Goal: Task Accomplishment & Management: Manage account settings

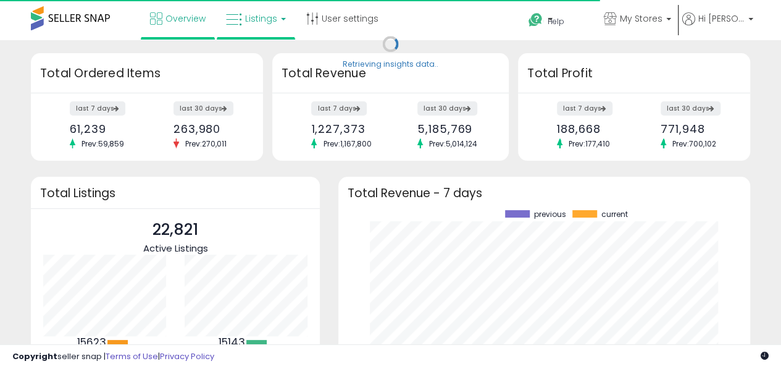
scroll to position [172, 387]
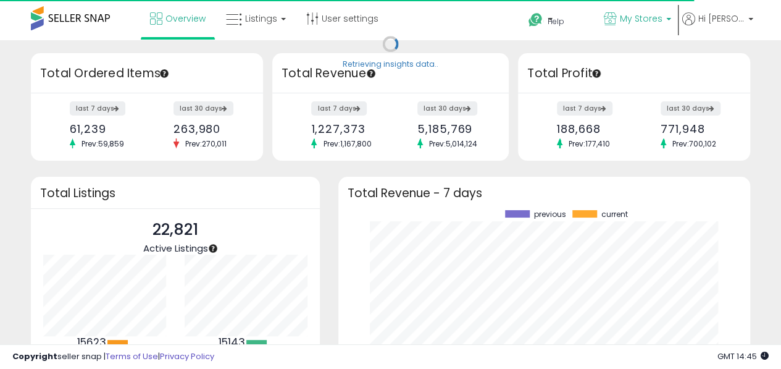
click at [649, 29] on link "My Stores" at bounding box center [638, 20] width 86 height 40
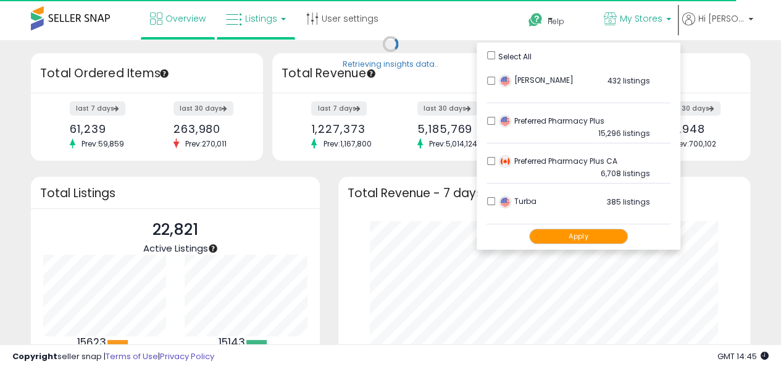
click at [253, 22] on span "Listings" at bounding box center [261, 18] width 32 height 12
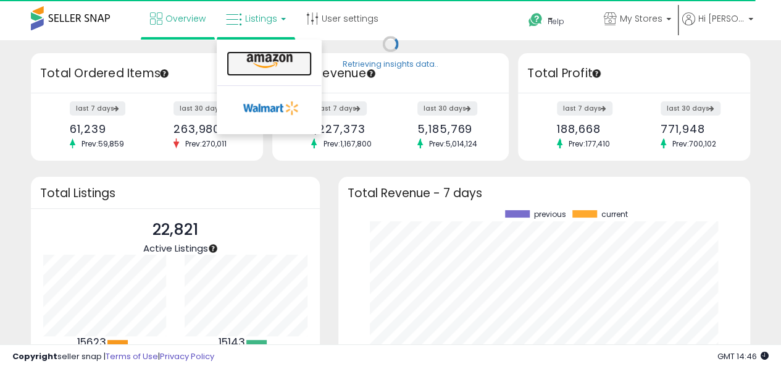
click at [251, 54] on icon at bounding box center [270, 61] width 54 height 16
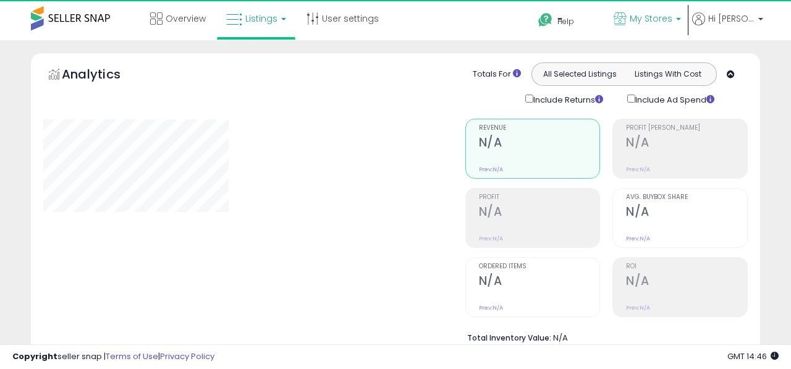
click at [672, 17] on span "My Stores" at bounding box center [650, 18] width 43 height 12
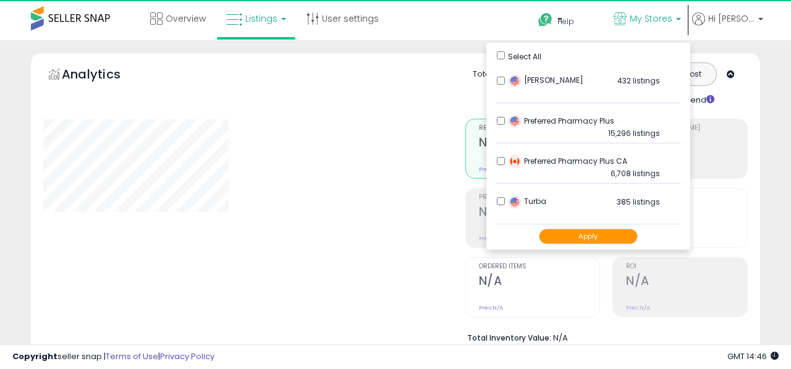
click at [594, 237] on button "Apply" at bounding box center [588, 236] width 99 height 15
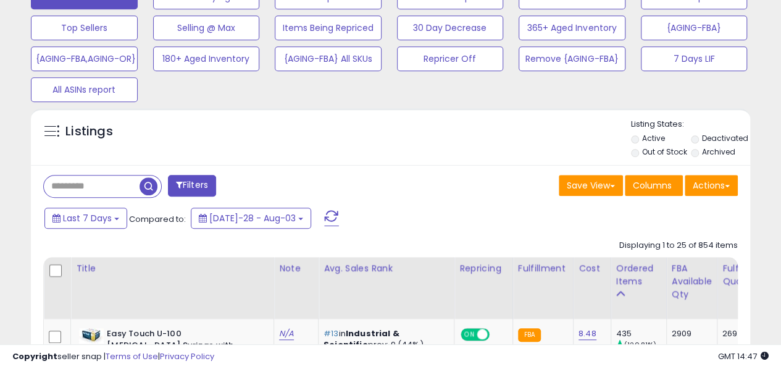
scroll to position [443, 0]
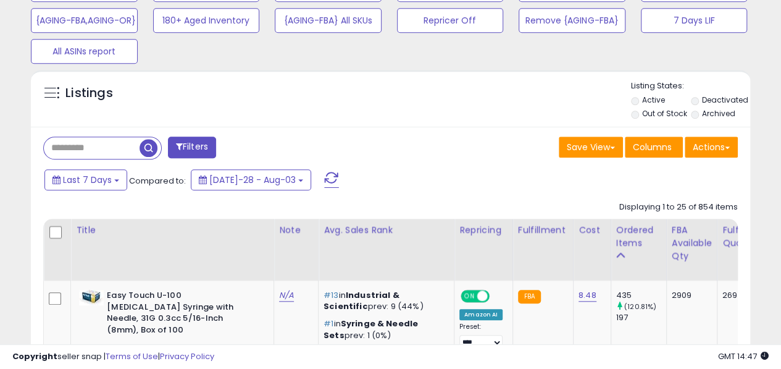
click at [78, 145] on input "text" at bounding box center [92, 148] width 96 height 22
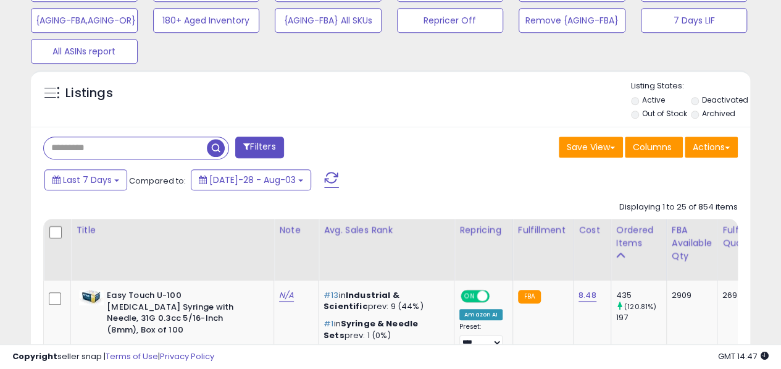
paste input "**********"
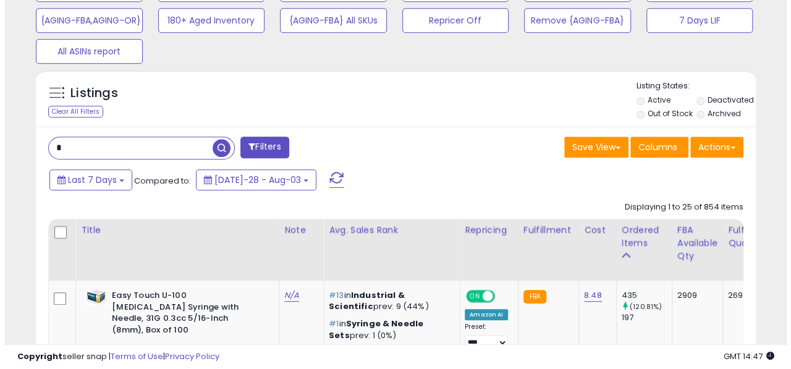
scroll to position [0, 0]
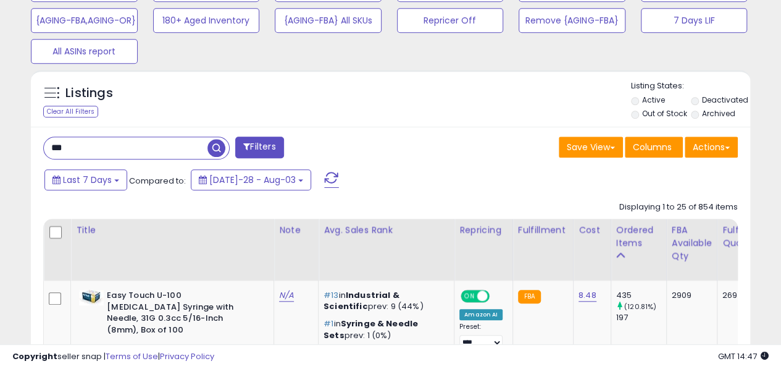
type input "***"
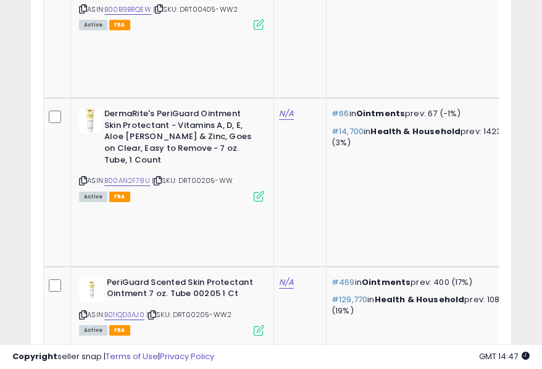
scroll to position [241, 474]
